Goal: Book appointment/travel/reservation

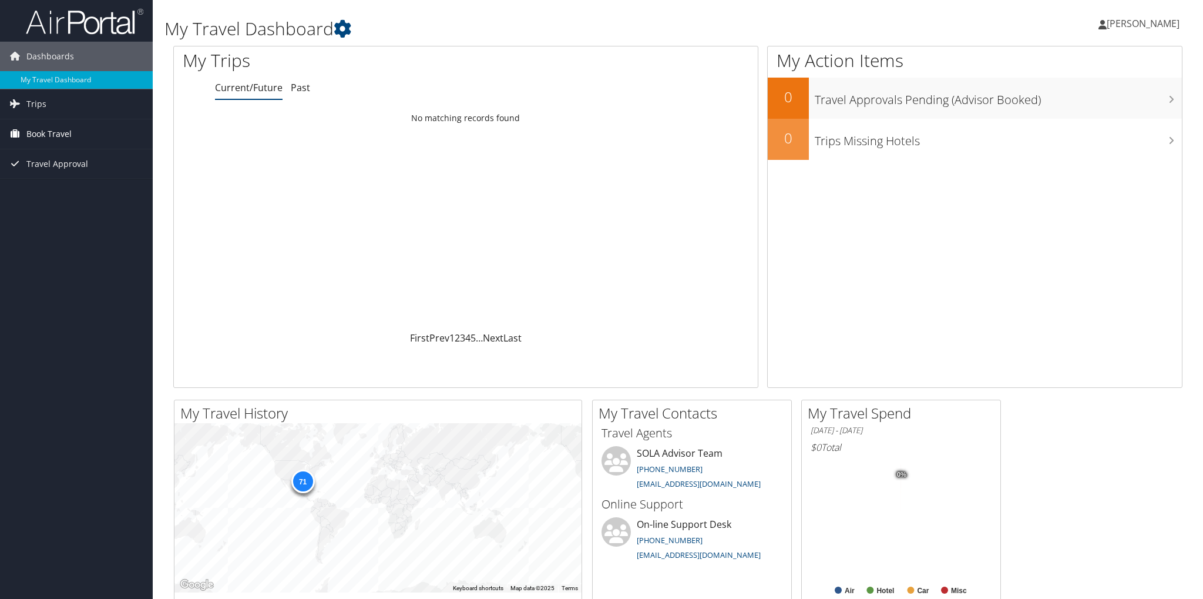
click at [61, 128] on span "Book Travel" at bounding box center [48, 133] width 45 height 29
click at [67, 173] on link "Book/Manage Online Trips" at bounding box center [76, 175] width 153 height 18
click at [59, 177] on link "Book/Manage Online Trips" at bounding box center [76, 175] width 153 height 18
